Goal: Submit feedback/report problem

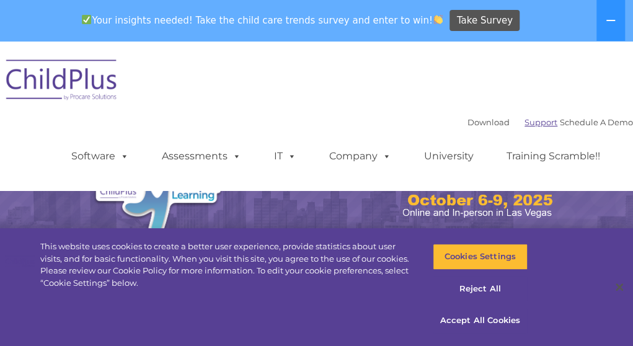
select select "MEDIUM"
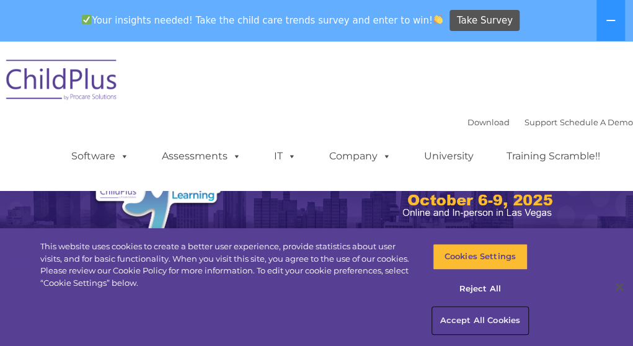
click at [464, 321] on button "Accept All Cookies" at bounding box center [480, 321] width 95 height 26
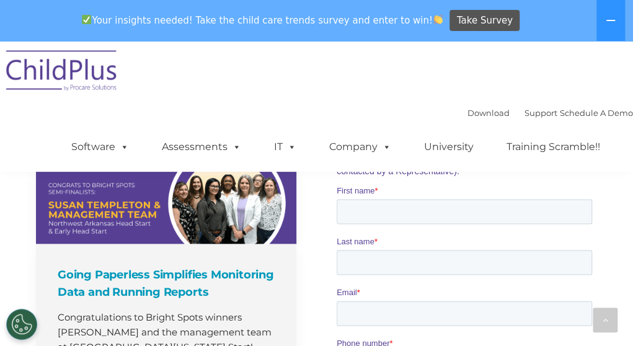
scroll to position [858, 0]
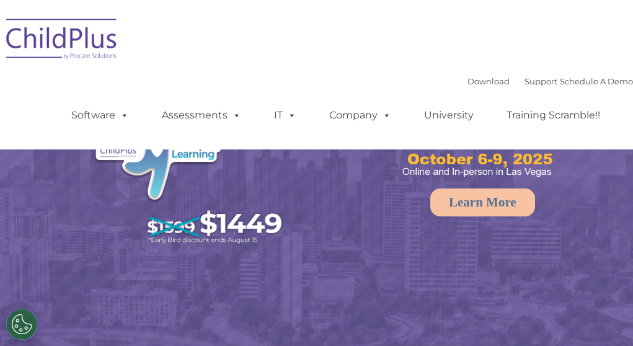
scroll to position [65, 0]
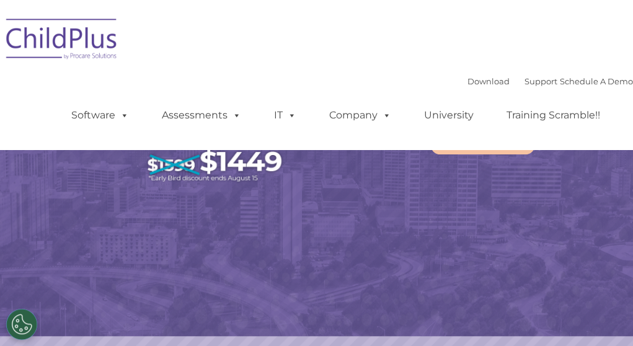
select select "MEDIUM"
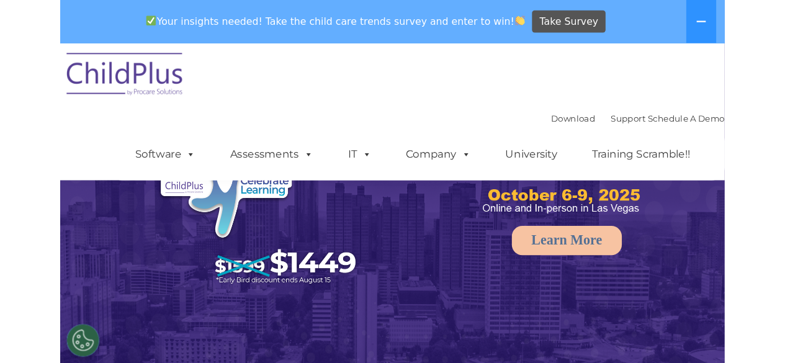
scroll to position [0, 0]
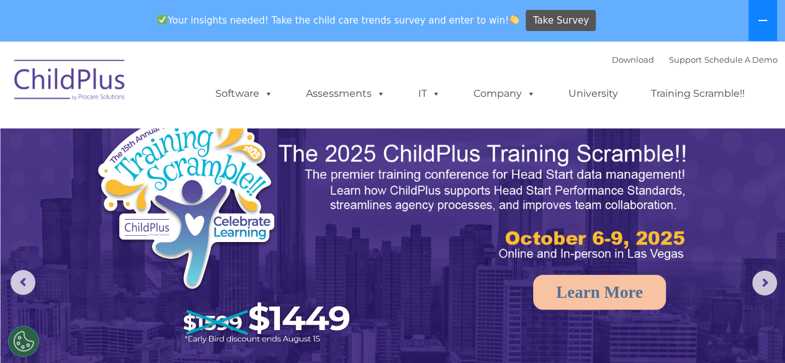
click at [633, 12] on button at bounding box center [762, 20] width 29 height 41
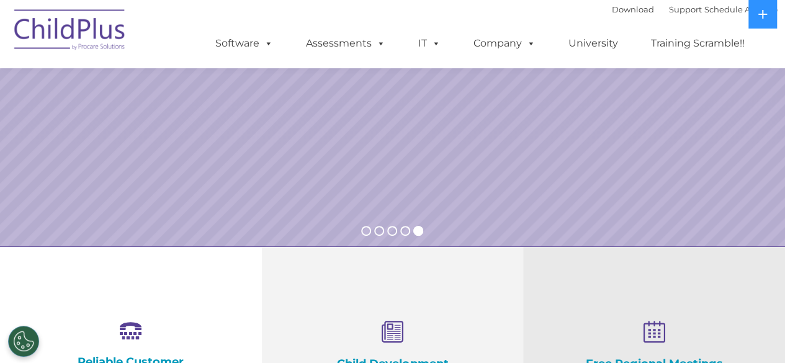
scroll to position [244, 0]
